Goal: Information Seeking & Learning: Learn about a topic

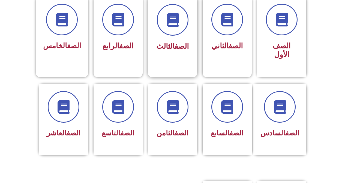
scroll to position [164, 0]
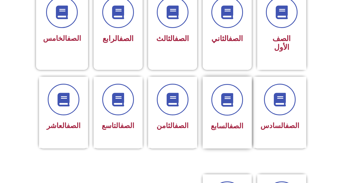
click at [215, 122] on span "الصف السابع" at bounding box center [227, 126] width 32 height 8
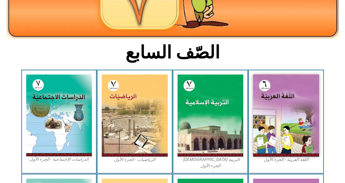
scroll to position [109, 0]
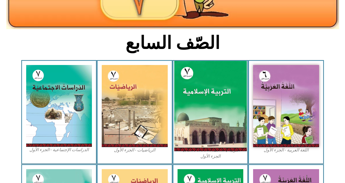
click at [207, 86] on img at bounding box center [210, 106] width 72 height 90
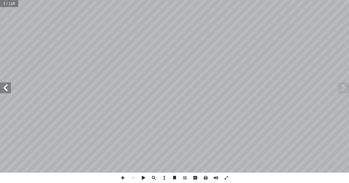
click at [2, 92] on span at bounding box center [5, 88] width 11 height 11
click at [1, 93] on span at bounding box center [5, 88] width 11 height 11
click at [8, 91] on span at bounding box center [5, 88] width 11 height 11
click at [5, 93] on span at bounding box center [5, 88] width 11 height 11
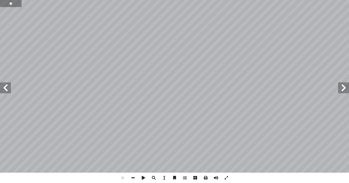
type input "**"
